Goal: Task Accomplishment & Management: Use online tool/utility

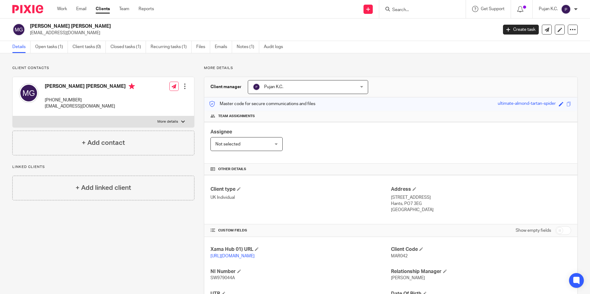
click at [406, 8] on input "Search" at bounding box center [419, 10] width 56 height 6
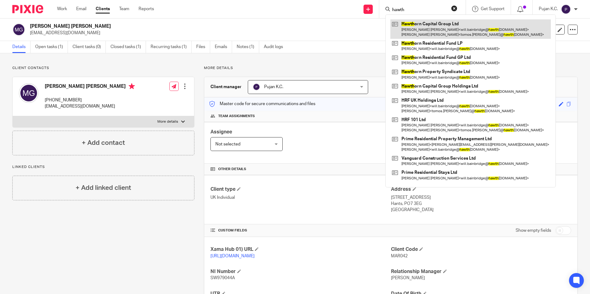
type input "hawth"
click at [416, 29] on link at bounding box center [470, 28] width 160 height 19
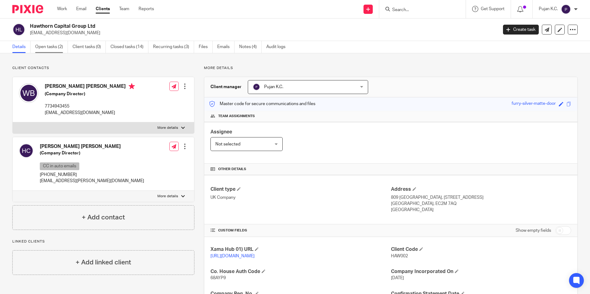
click at [59, 44] on link "Open tasks (2)" at bounding box center [51, 47] width 33 height 12
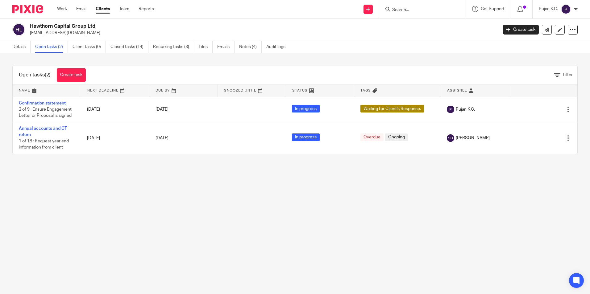
click at [399, 10] on input "Search" at bounding box center [419, 10] width 56 height 6
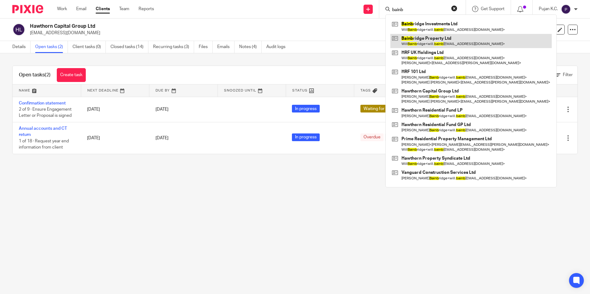
type input "bainb"
click at [421, 41] on link at bounding box center [470, 41] width 161 height 14
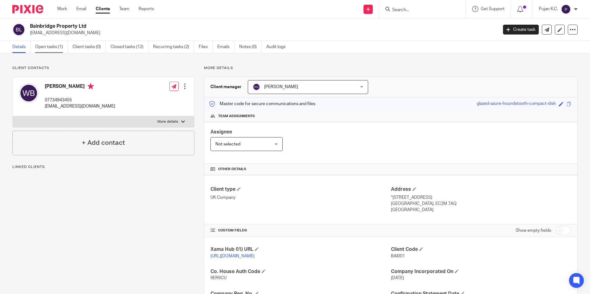
click at [47, 46] on link "Open tasks (1)" at bounding box center [51, 47] width 33 height 12
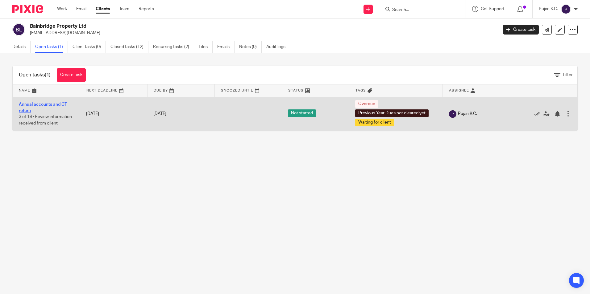
click at [56, 103] on link "Annual accounts and CT return" at bounding box center [43, 107] width 48 height 10
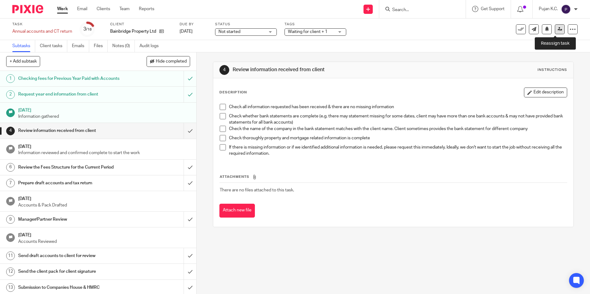
click at [558, 31] on link at bounding box center [560, 29] width 10 height 10
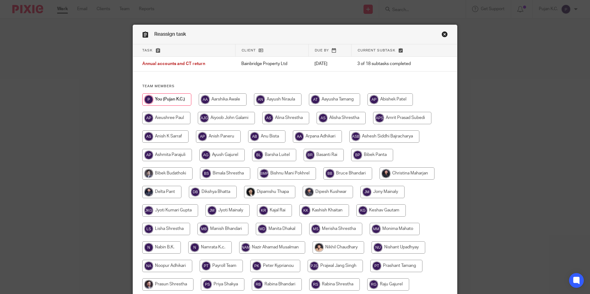
click at [178, 135] on input "radio" at bounding box center [165, 136] width 46 height 12
radio input "true"
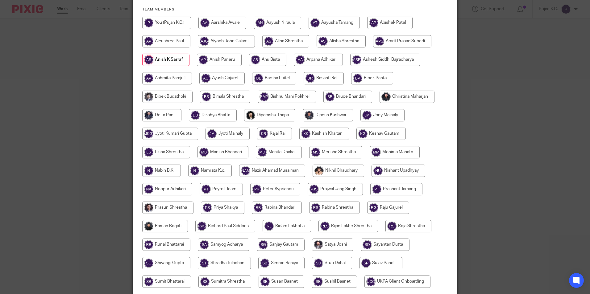
scroll to position [165, 0]
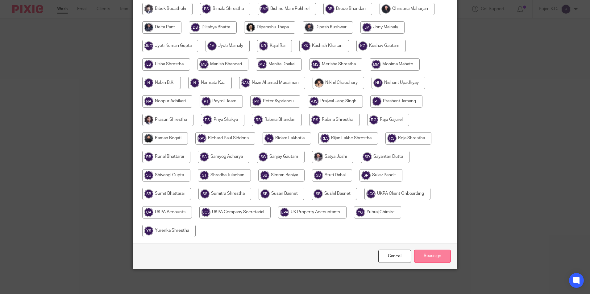
click at [441, 251] on input "Reassign" at bounding box center [432, 256] width 37 height 13
